Goal: Check status: Check status

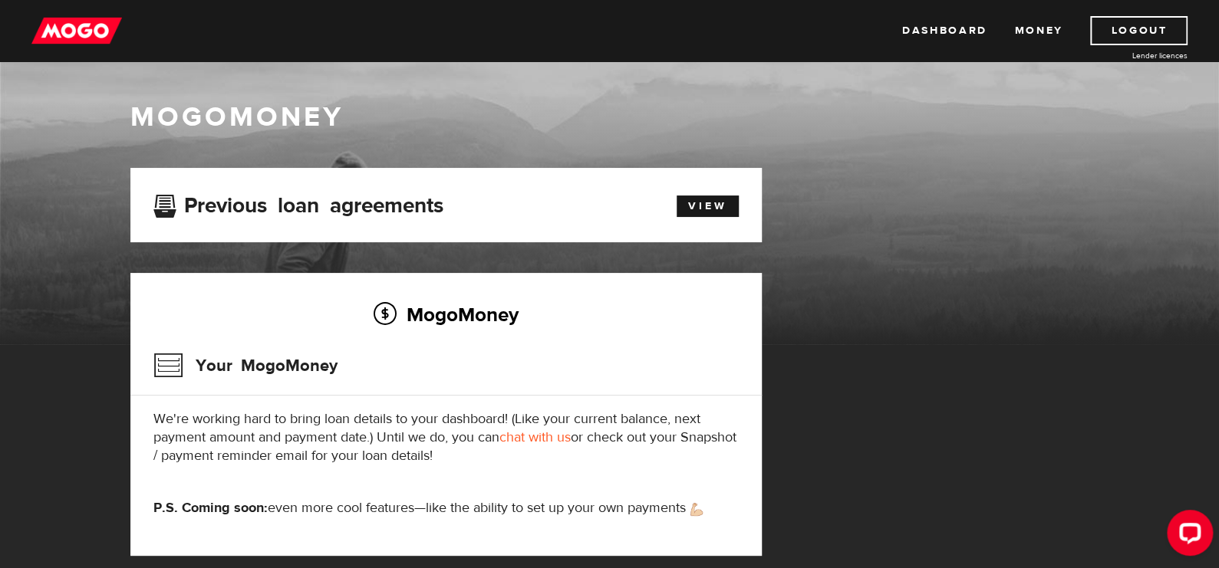
click at [94, 30] on img at bounding box center [76, 30] width 91 height 29
click at [918, 35] on link "Dashboard" at bounding box center [944, 30] width 84 height 29
click at [698, 209] on link "View" at bounding box center [707, 206] width 62 height 21
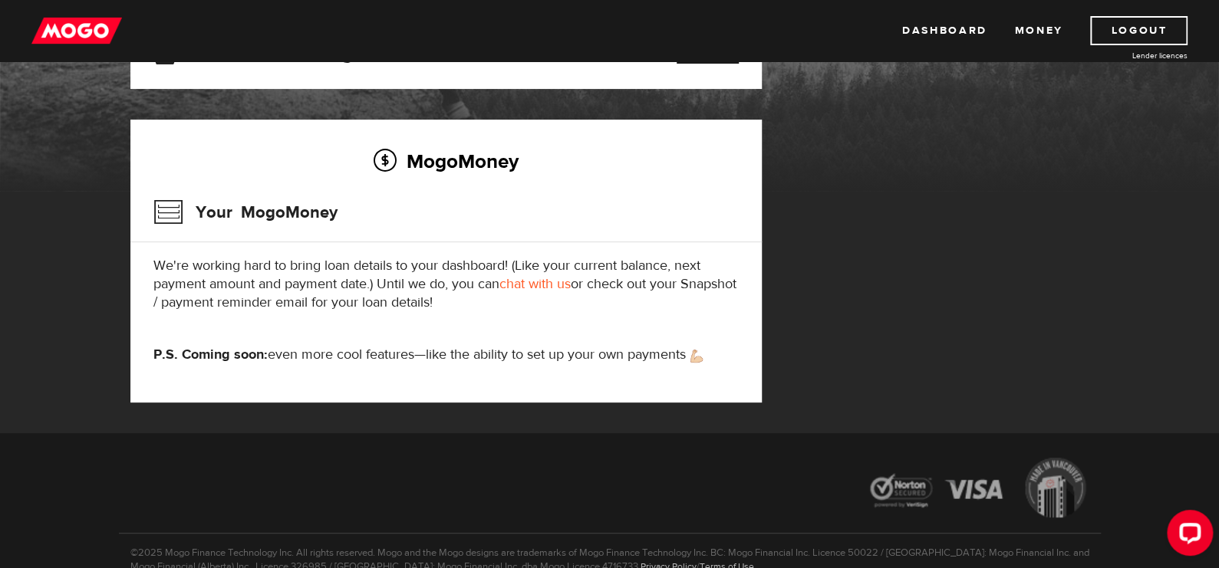
click at [160, 211] on h3 "Your MogoMoney" at bounding box center [245, 213] width 184 height 40
click at [230, 213] on h3 "Your MogoMoney" at bounding box center [245, 213] width 184 height 40
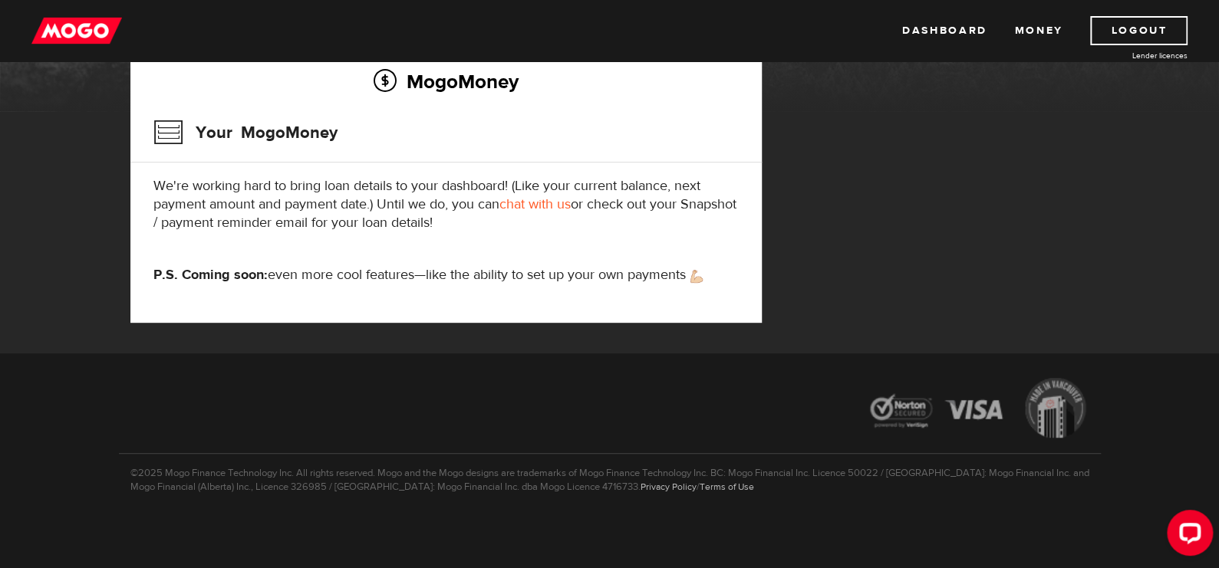
scroll to position [0, 0]
